Goal: Check status: Check status

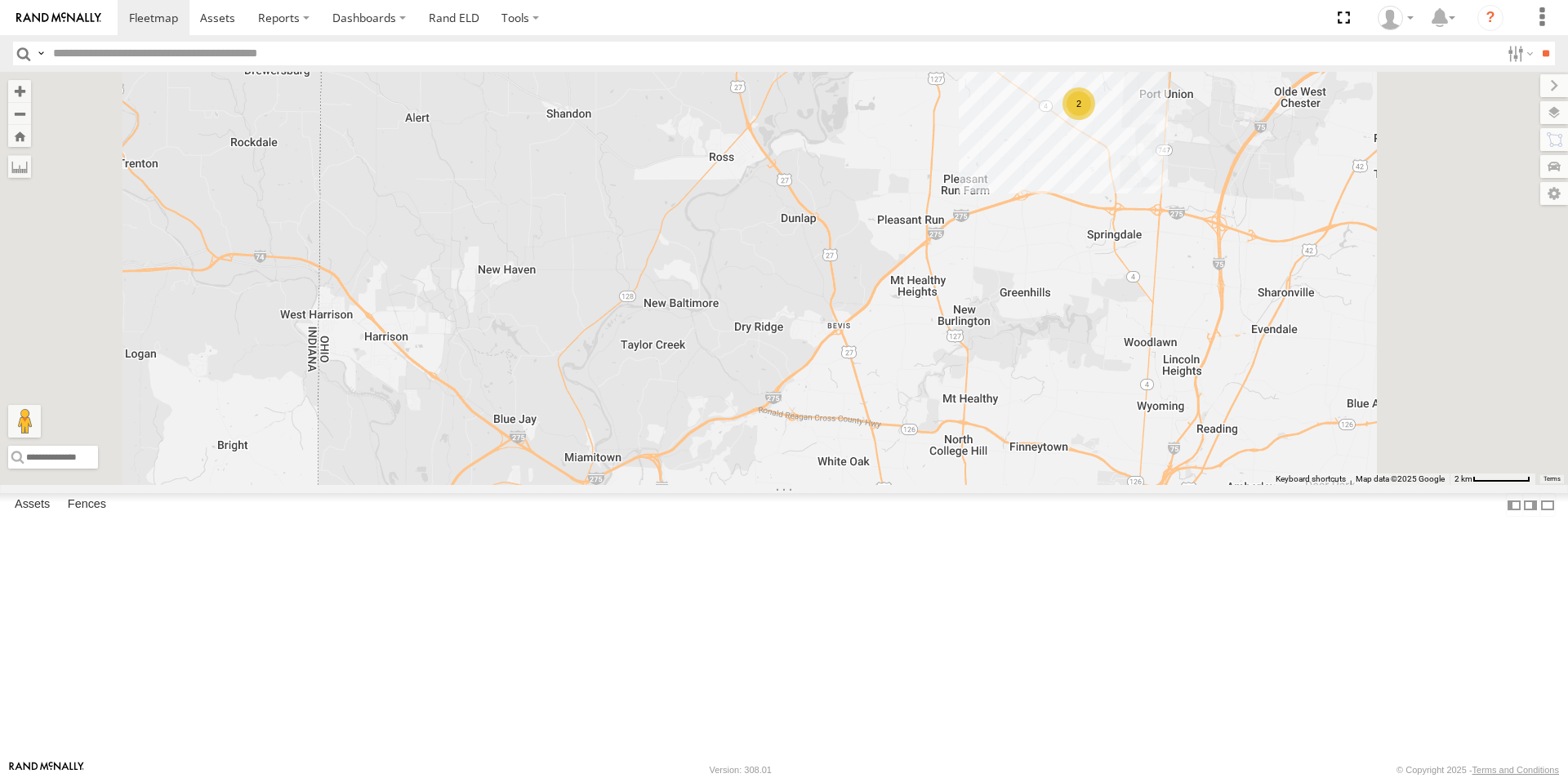
click at [0, 0] on div "All Assets" at bounding box center [0, 0] width 0 height 0
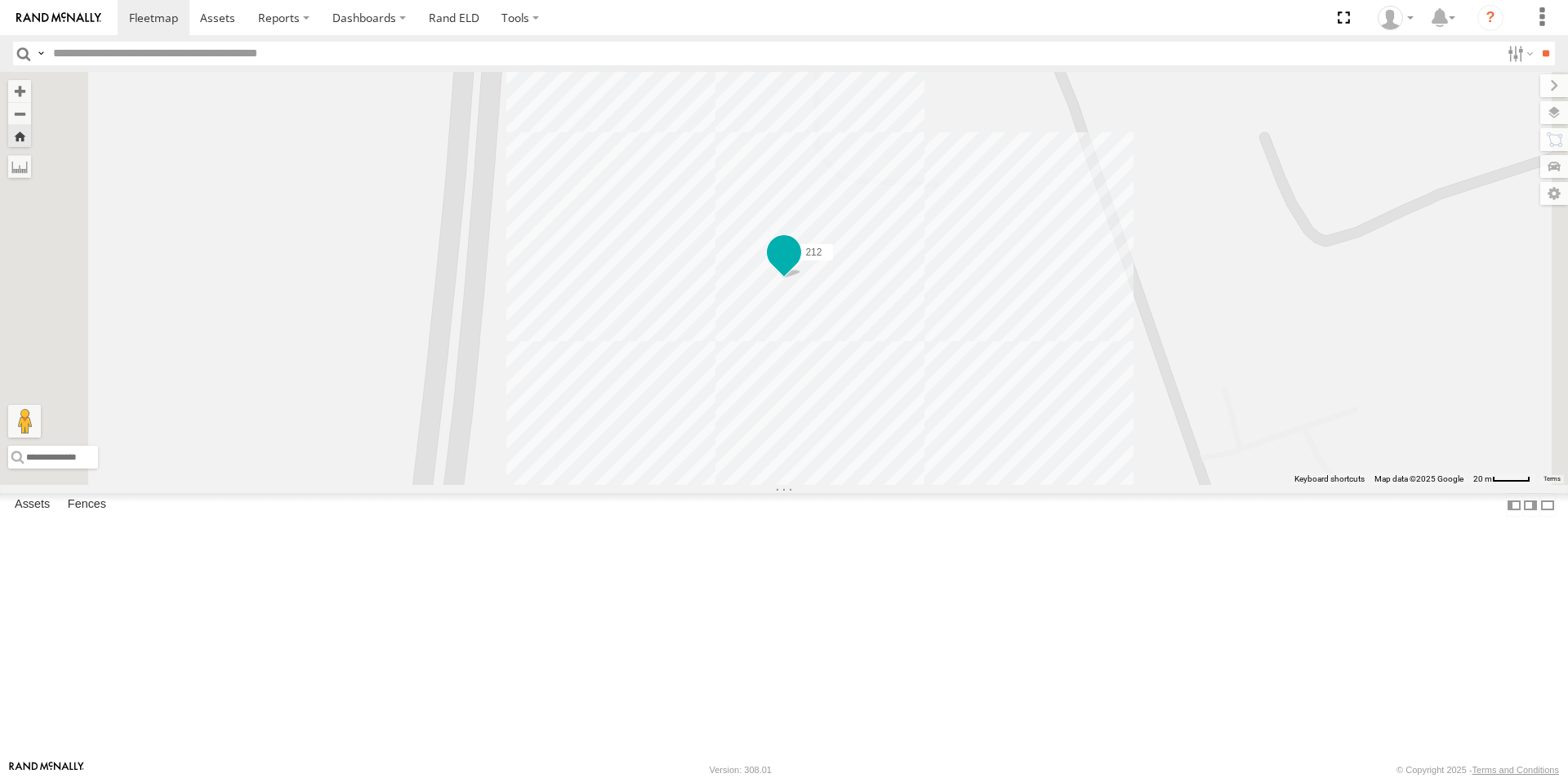
click at [799, 267] on span at bounding box center [784, 253] width 30 height 30
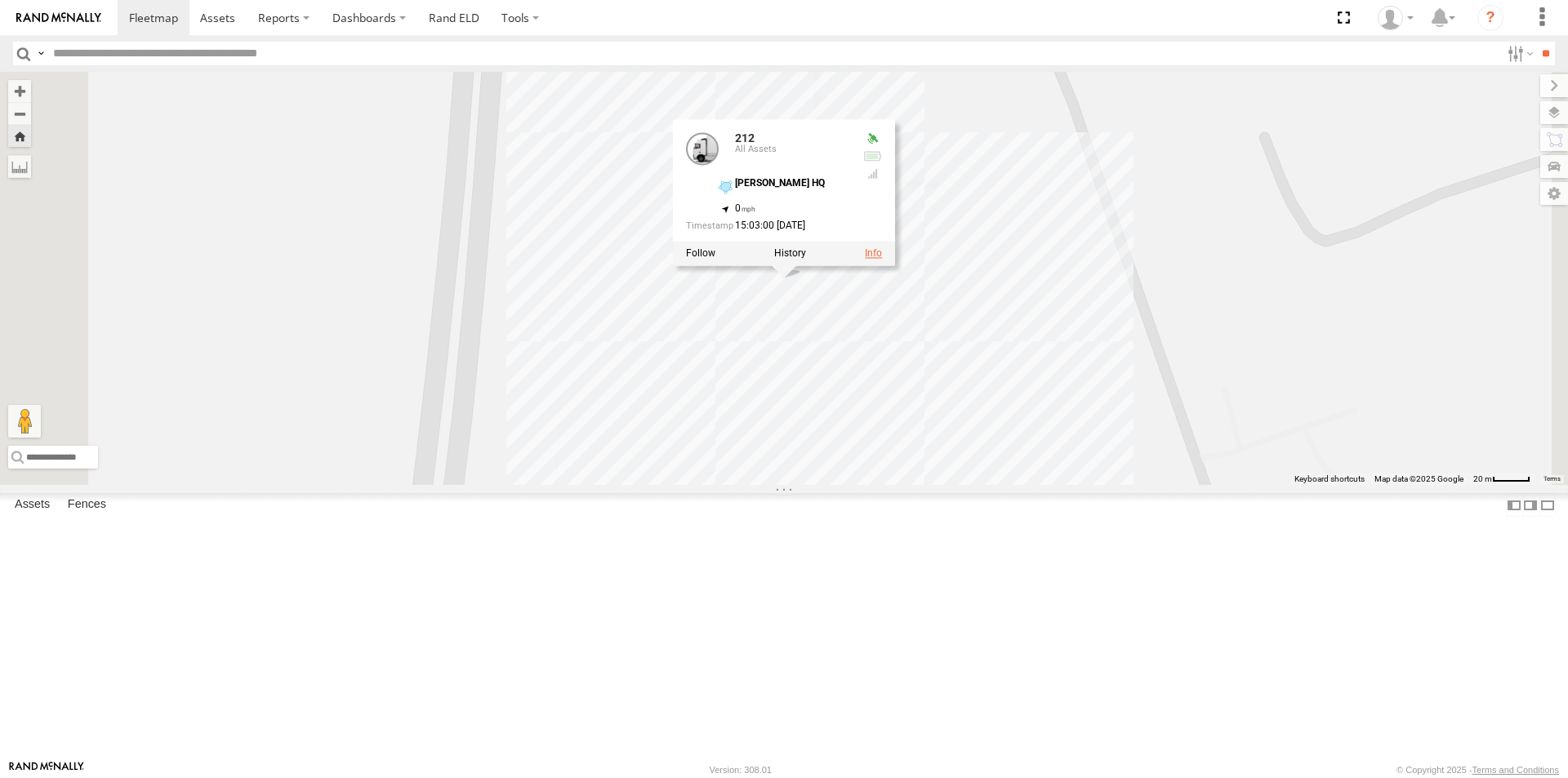
click at [882, 260] on link at bounding box center [873, 253] width 17 height 11
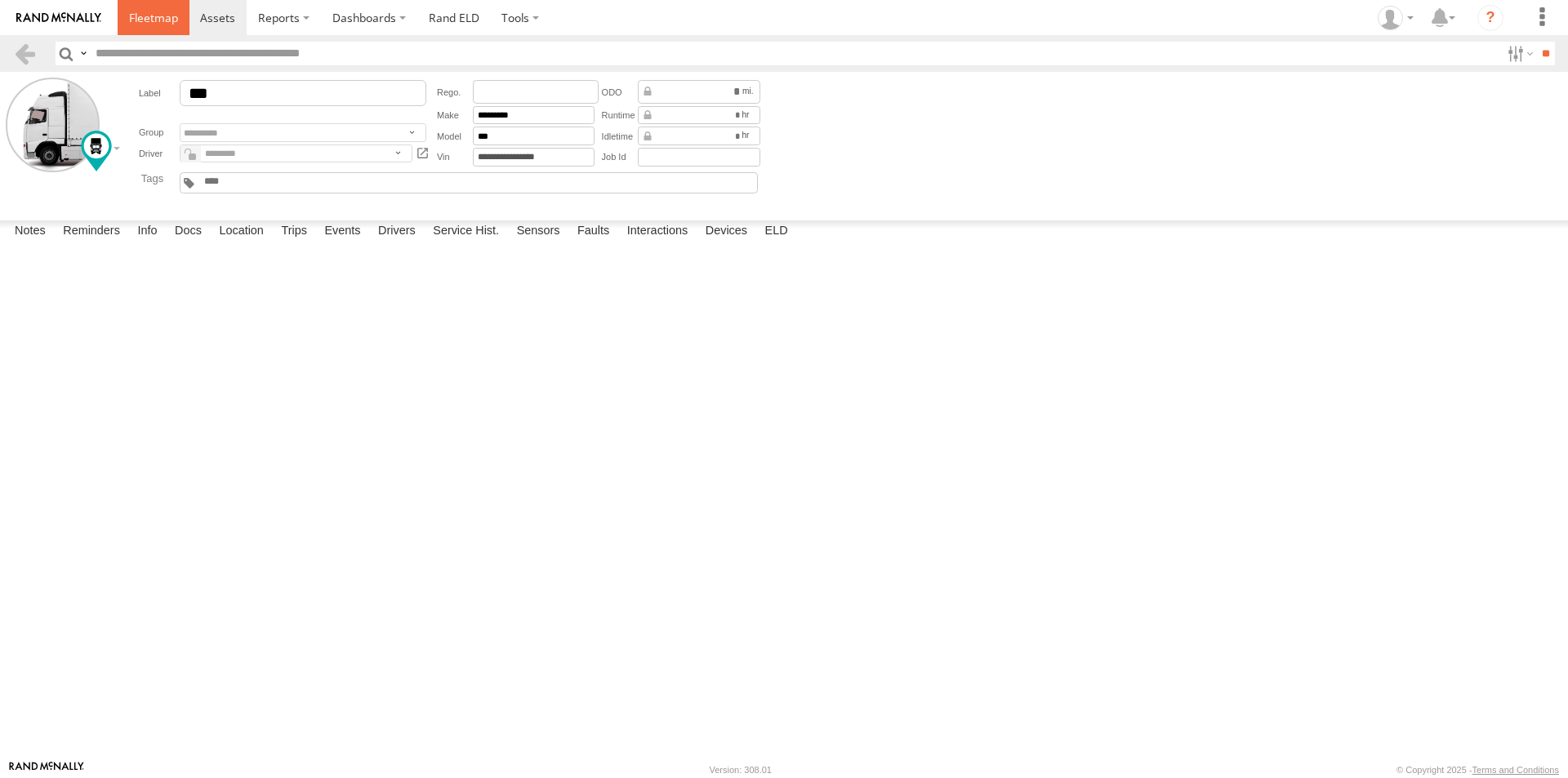
click at [178, 25] on link at bounding box center [153, 17] width 72 height 35
